Goal: Obtain resource: Obtain resource

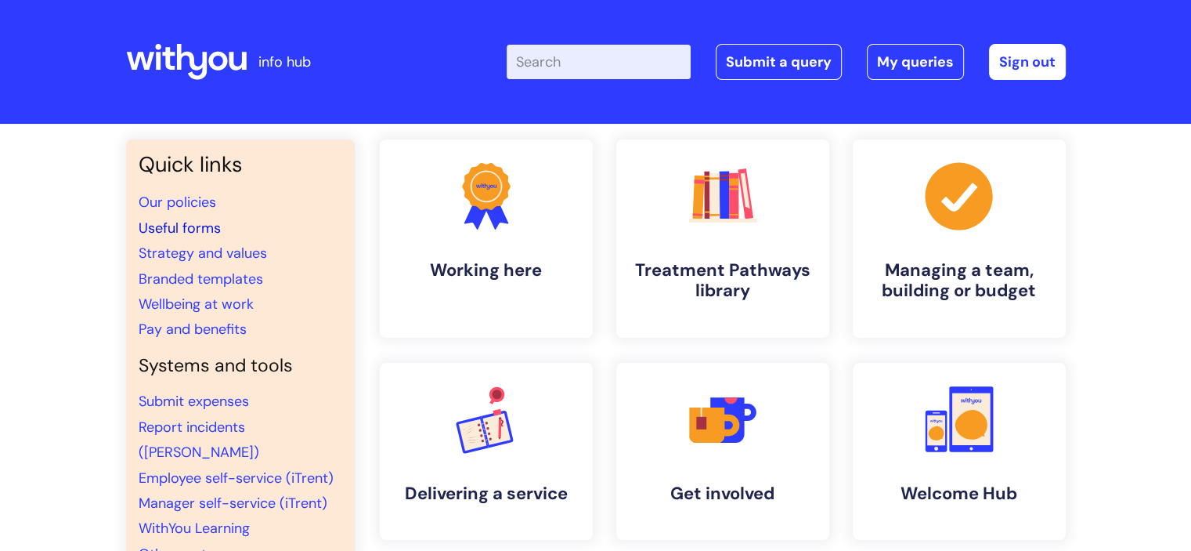
click at [191, 226] on link "Useful forms" at bounding box center [180, 228] width 82 height 19
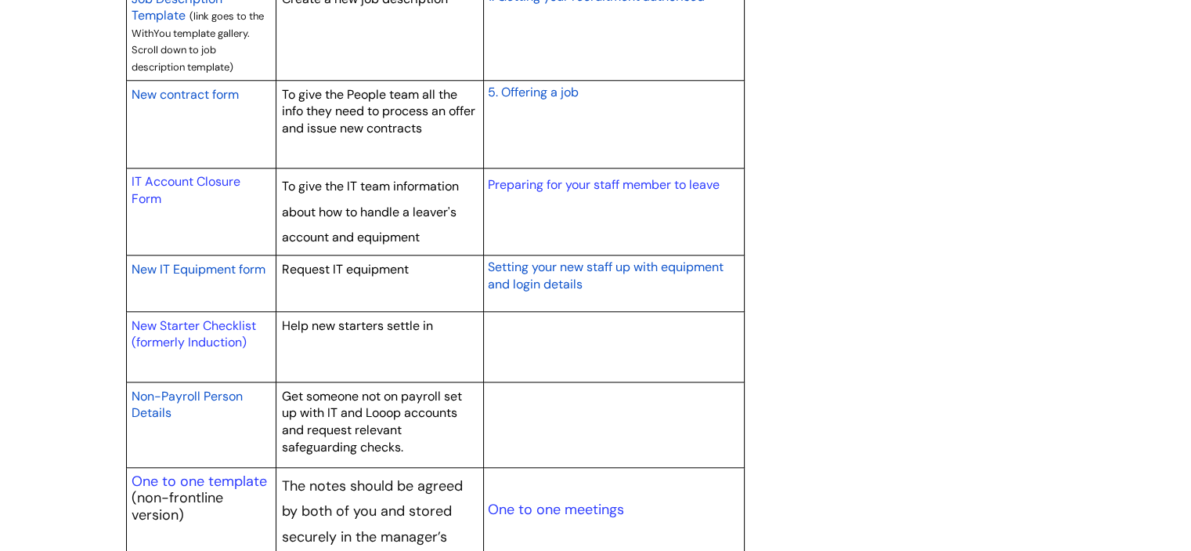
scroll to position [1532, 0]
click at [191, 322] on link "New Starter Checklist (formerly Induction)" at bounding box center [194, 334] width 125 height 34
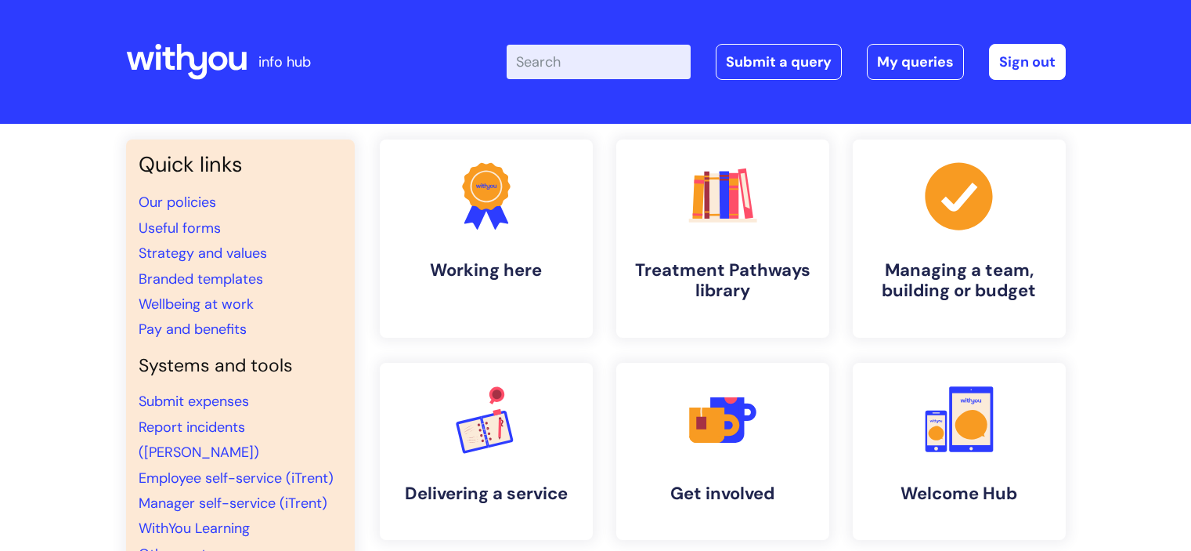
click at [175, 225] on link "Useful forms" at bounding box center [180, 228] width 82 height 19
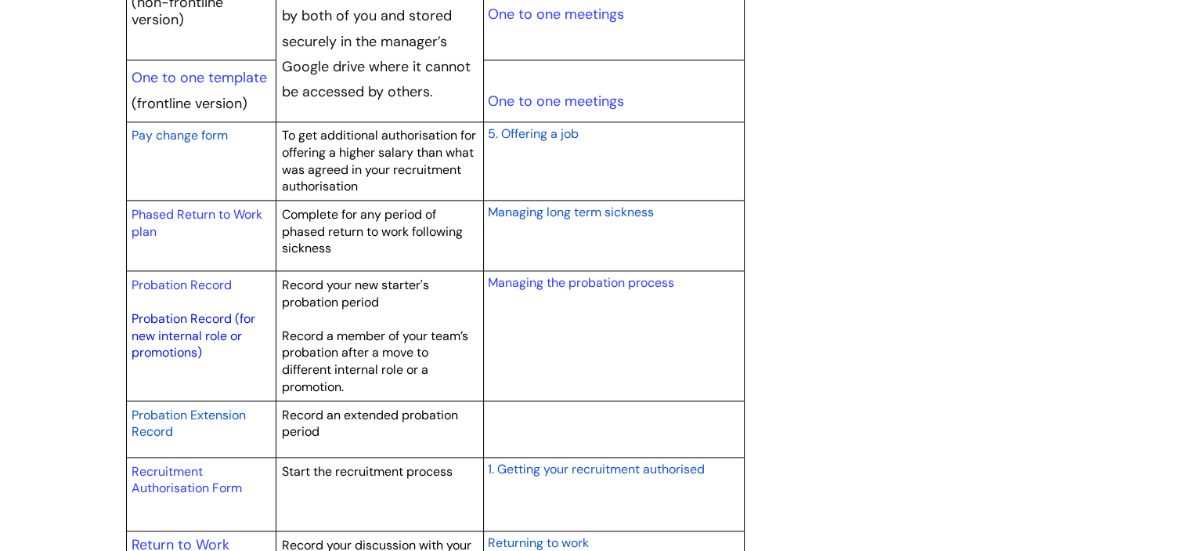
scroll to position [2029, 0]
click at [193, 281] on link "Probation Record" at bounding box center [182, 283] width 100 height 16
